Goal: Task Accomplishment & Management: Manage account settings

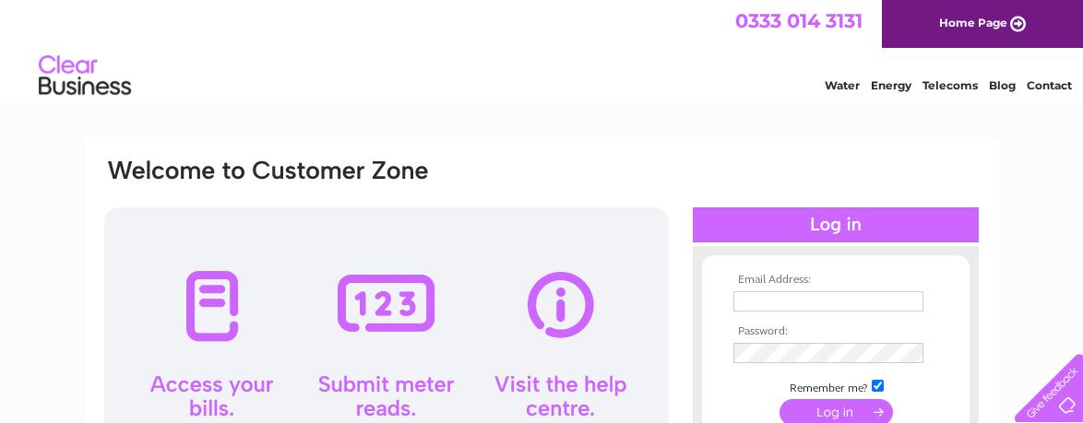
drag, startPoint x: 0, startPoint y: 0, endPoint x: 793, endPoint y: 304, distance: 849.5
click at [793, 304] on input "text" at bounding box center [828, 301] width 190 height 20
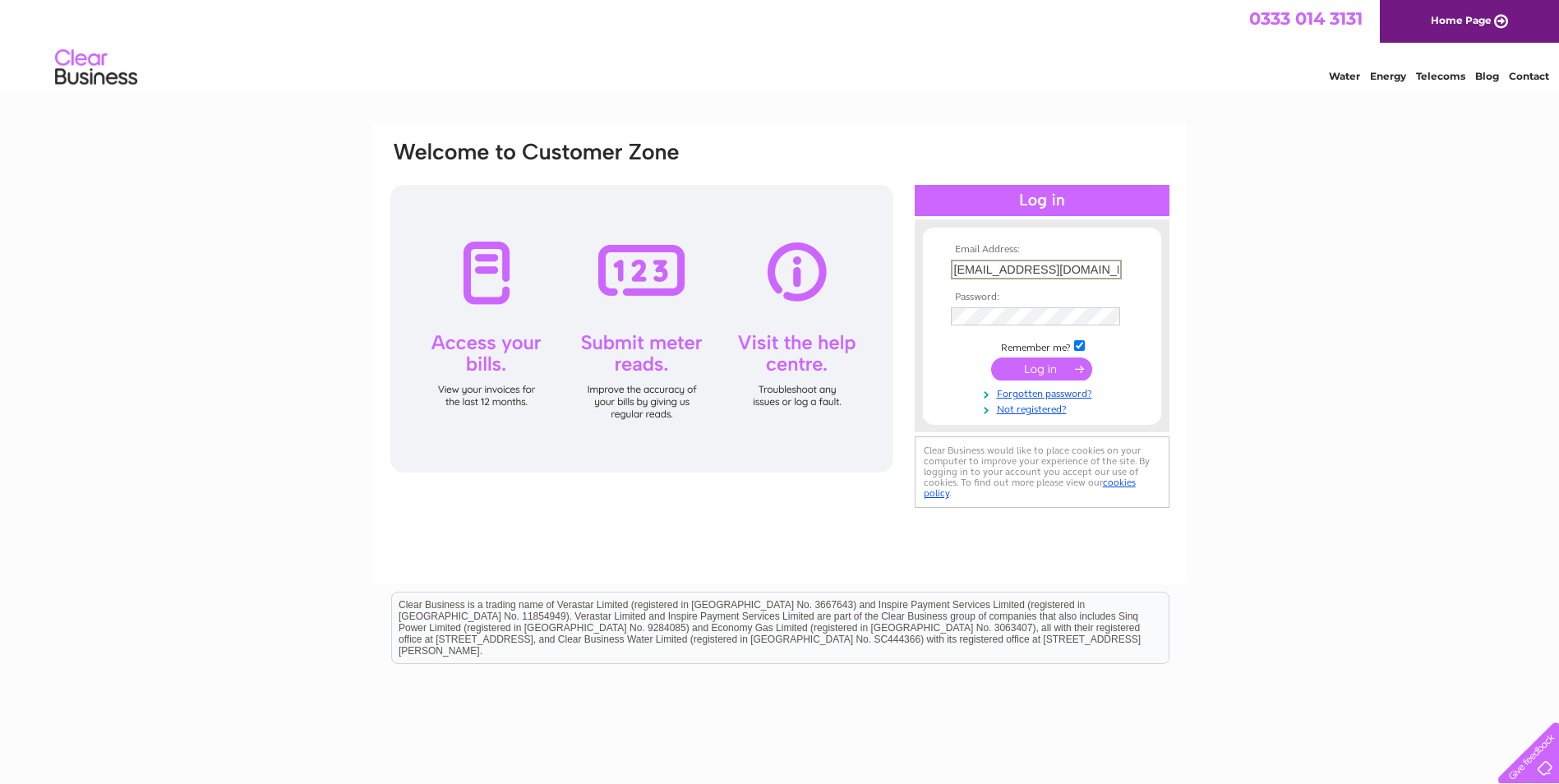
drag, startPoint x: 1072, startPoint y: 262, endPoint x: 833, endPoint y: 237, distance: 240.3
click at [833, 237] on div "Email Address: [EMAIL_ADDRESS][DOMAIN_NAME] Password:" at bounding box center [780, 326] width 783 height 372
paste input ".[EMAIL_ADDRESS][DOMAIN_NAME]"
type input "[EMAIL_ADDRESS][DOMAIN_NAME]"
click at [964, 357] on input "submit" at bounding box center [1041, 369] width 101 height 23
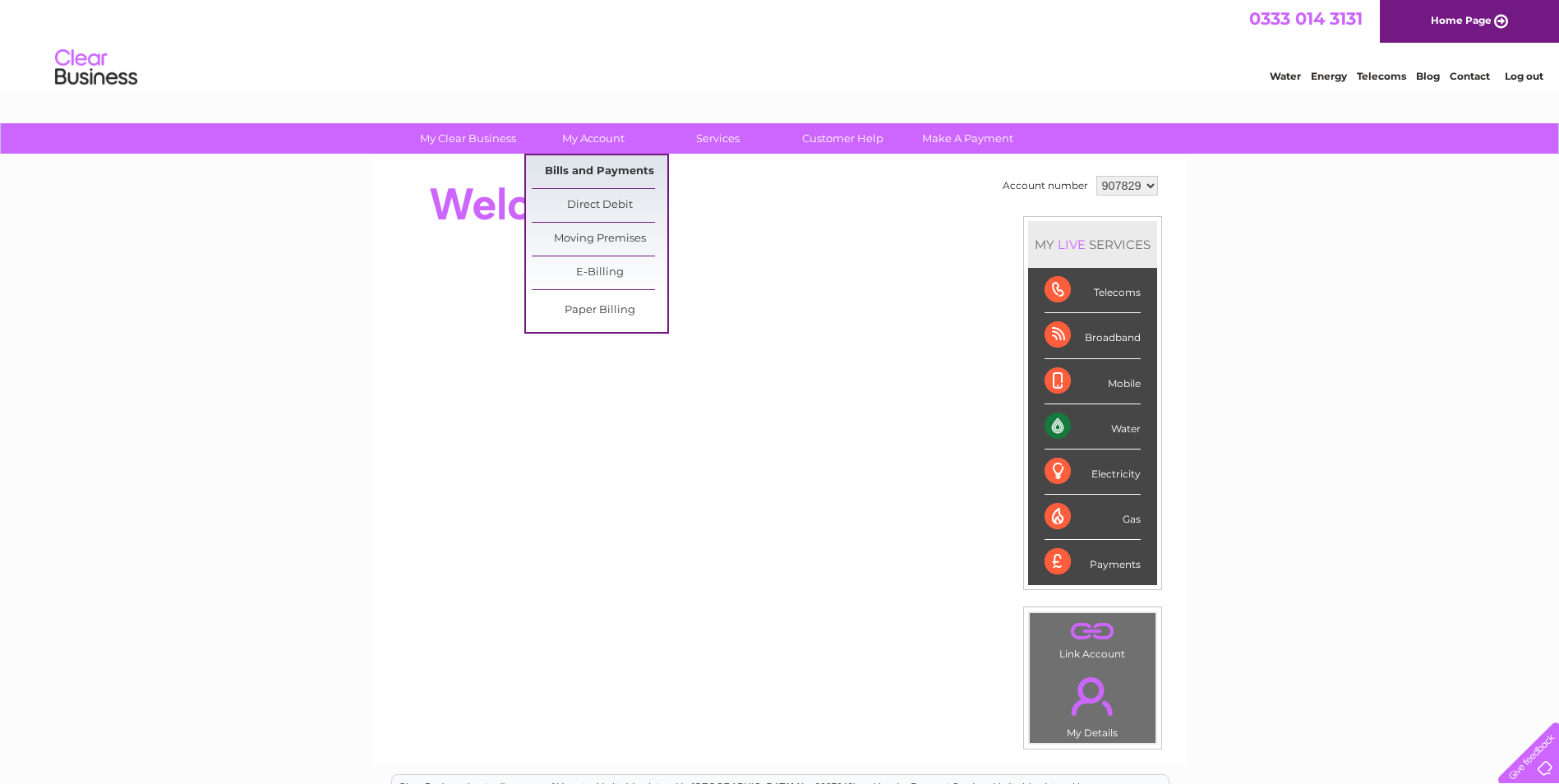
click at [570, 175] on link "Bills and Payments" at bounding box center [600, 171] width 135 height 33
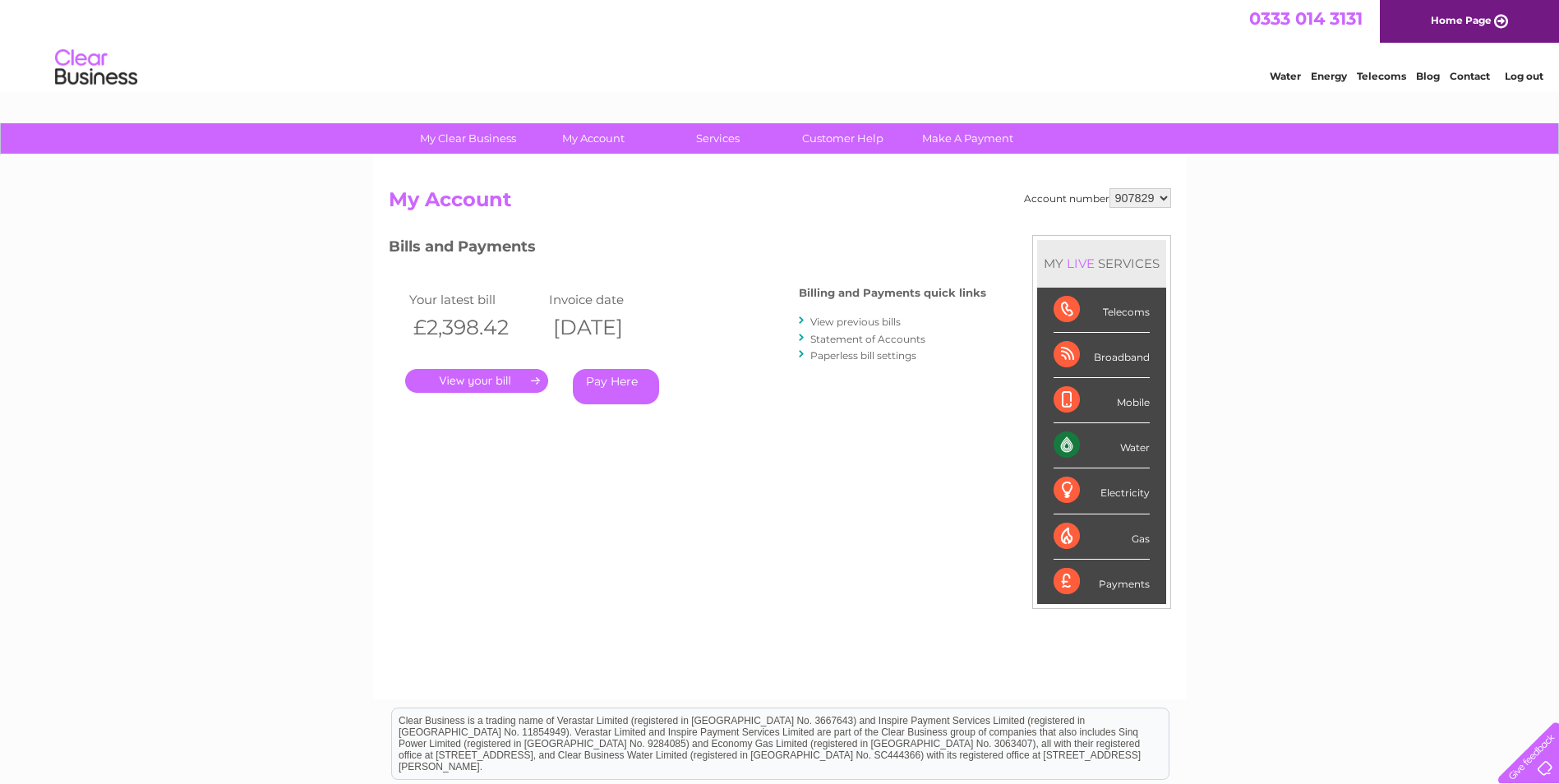
click at [448, 373] on link "." at bounding box center [477, 380] width 143 height 24
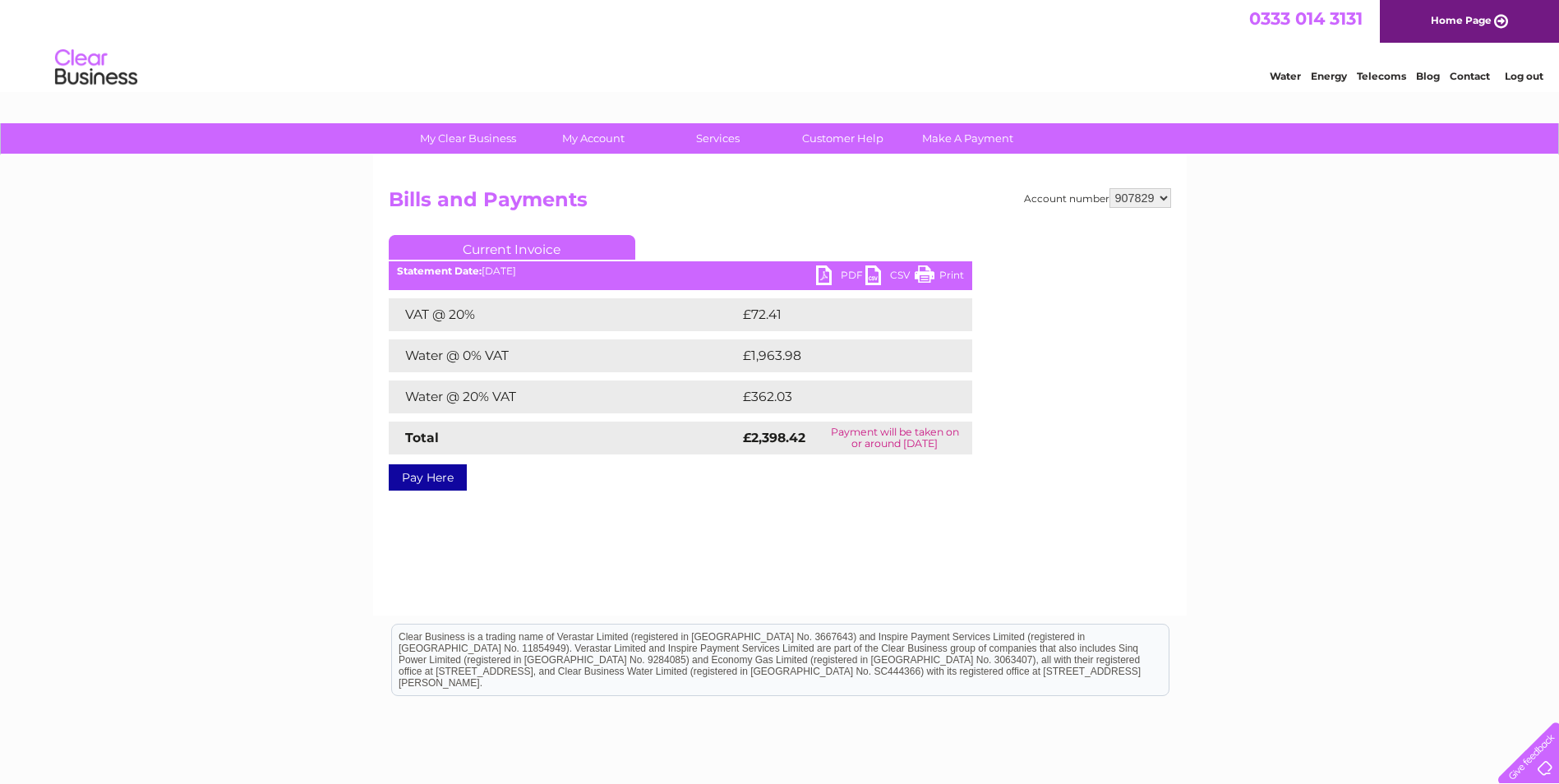
click at [843, 268] on link "PDF" at bounding box center [841, 277] width 49 height 24
